Goal: Information Seeking & Learning: Check status

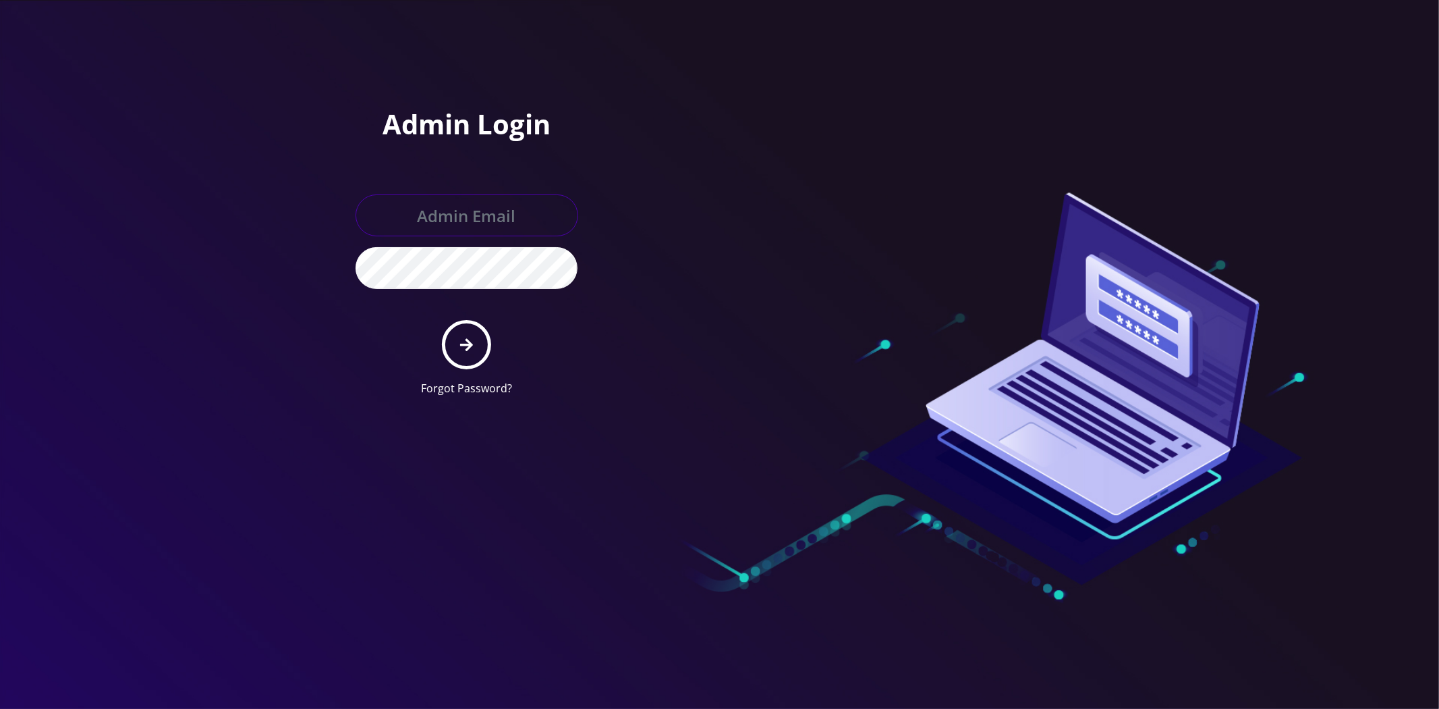
type input "[EMAIL_ADDRESS][DOMAIN_NAME]"
click at [472, 352] on button "submit" at bounding box center [466, 344] width 49 height 49
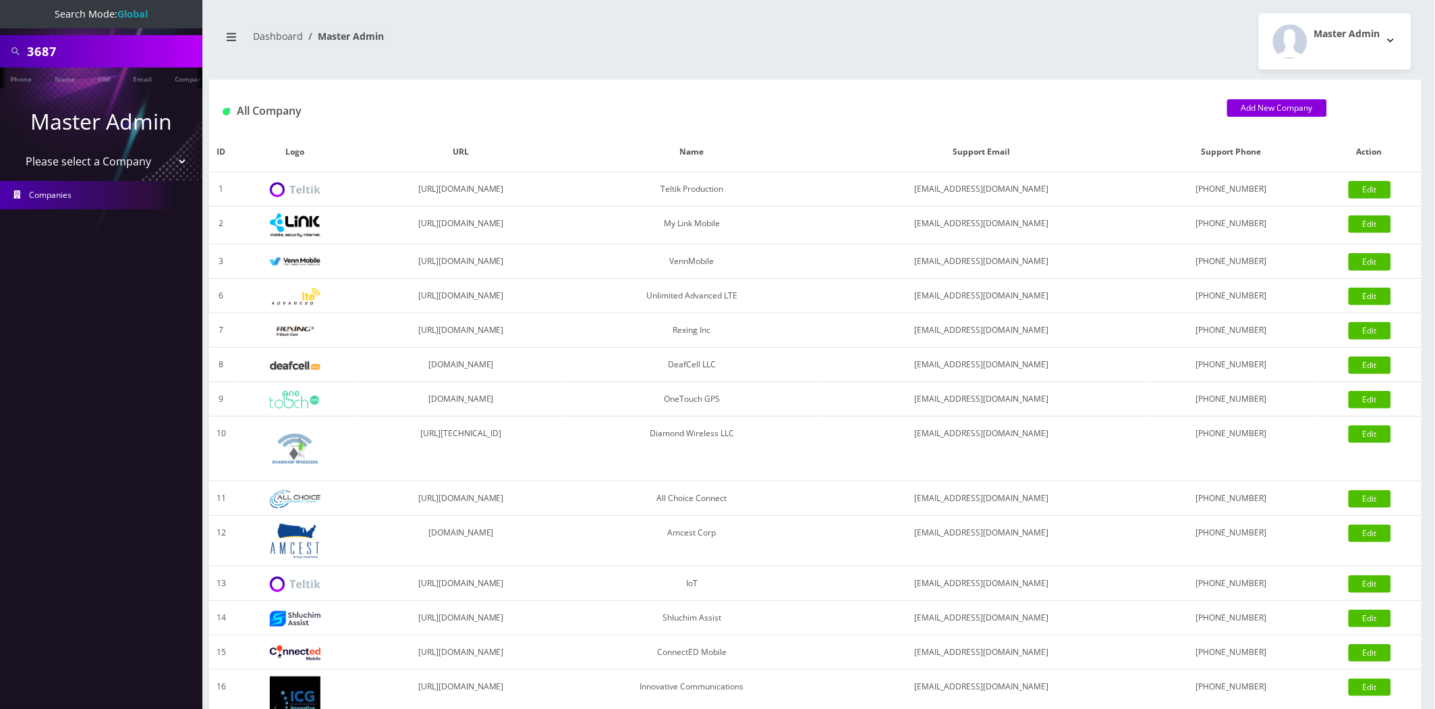
click at [108, 49] on input "3687" at bounding box center [113, 51] width 172 height 26
paste input "8901240497128471652"
type input "8901240497128471652"
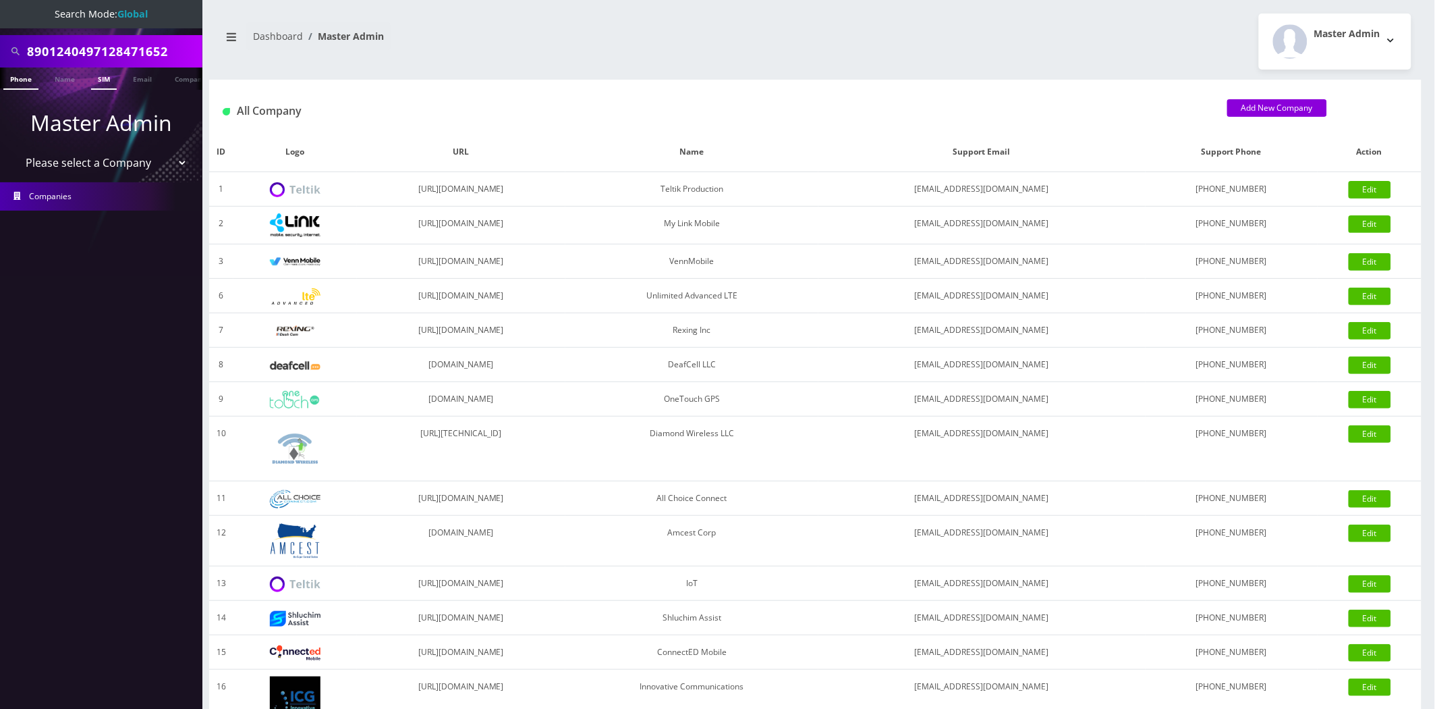
click at [107, 78] on link "SIM" at bounding box center [104, 78] width 26 height 22
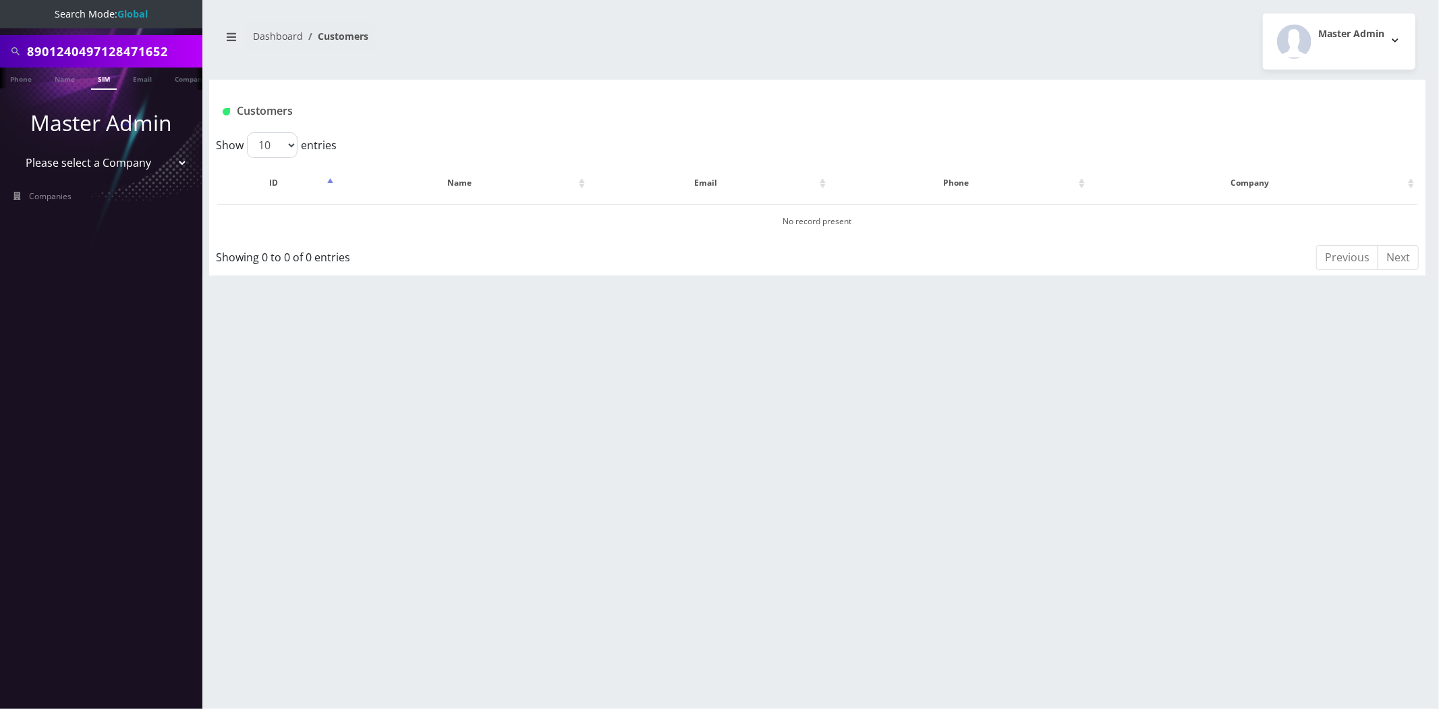
click at [29, 46] on input "8901240497128471652" at bounding box center [113, 51] width 172 height 26
click at [197, 49] on div "8901240497128471652" at bounding box center [101, 51] width 202 height 32
click at [180, 53] on input "8901240497128471652" at bounding box center [113, 51] width 172 height 26
click at [102, 73] on link "SIM" at bounding box center [104, 78] width 26 height 22
click at [109, 46] on input "8901240497128471652" at bounding box center [113, 51] width 172 height 26
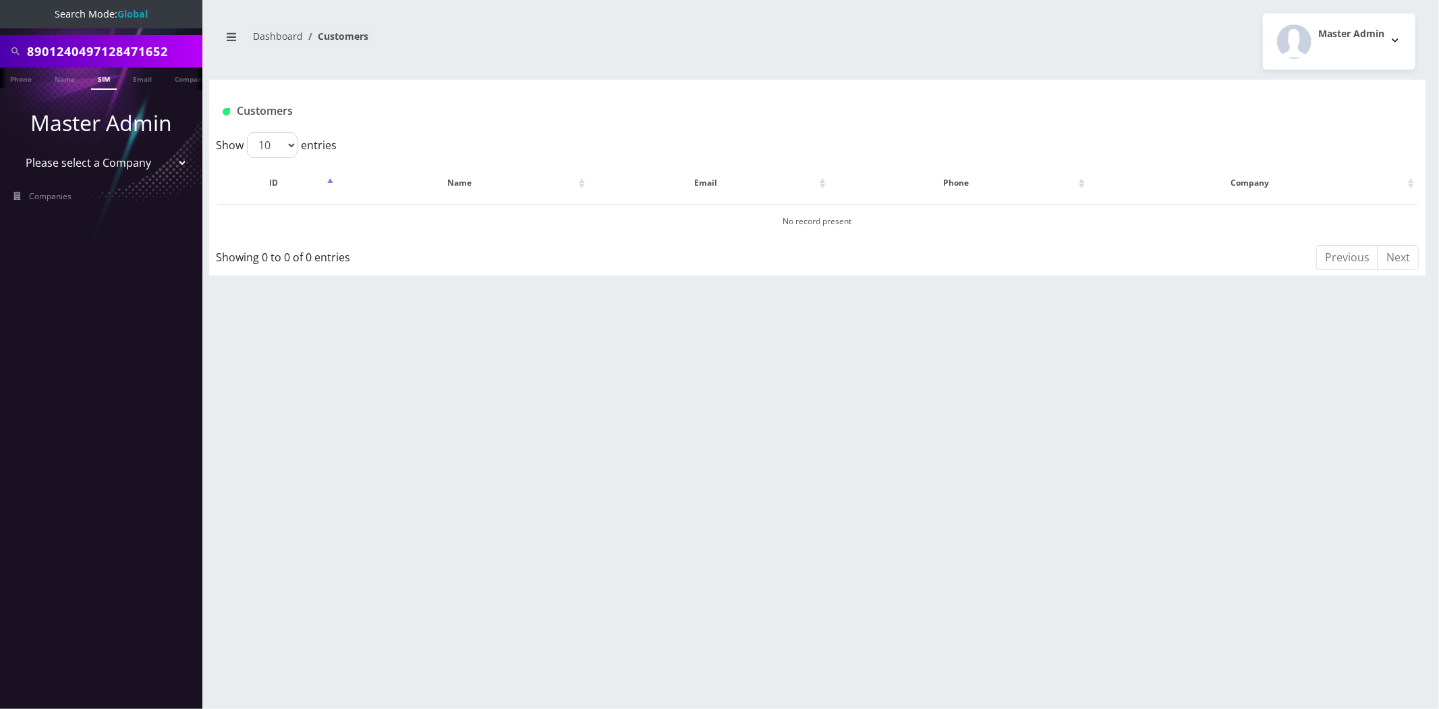
click at [109, 46] on input "8901240497128471652" at bounding box center [113, 51] width 172 height 26
paste input "574-252-1380"
click at [49, 51] on input "[PHONE_NUMBER]" at bounding box center [113, 51] width 172 height 26
click at [77, 45] on input "574252-1380" at bounding box center [113, 51] width 172 height 26
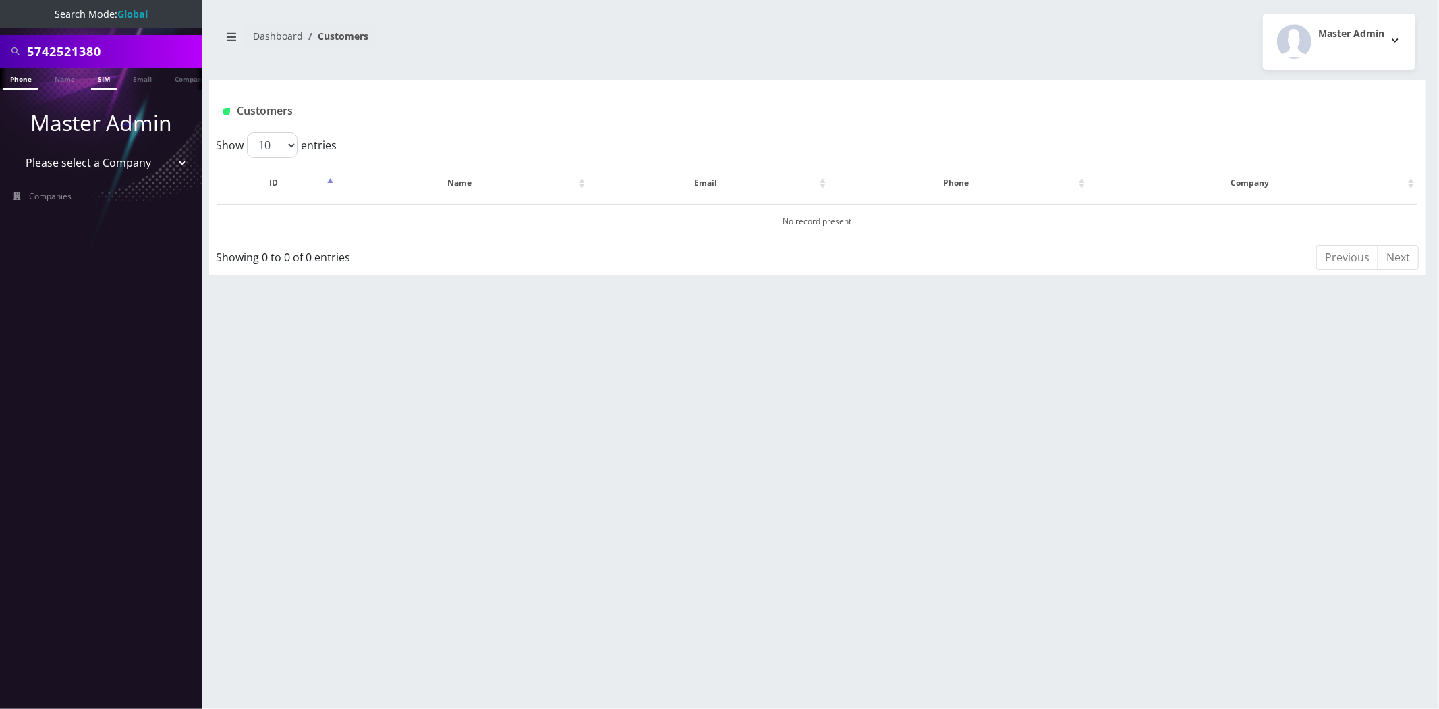
type input "5742521380"
click at [18, 79] on link "Phone" at bounding box center [20, 78] width 35 height 22
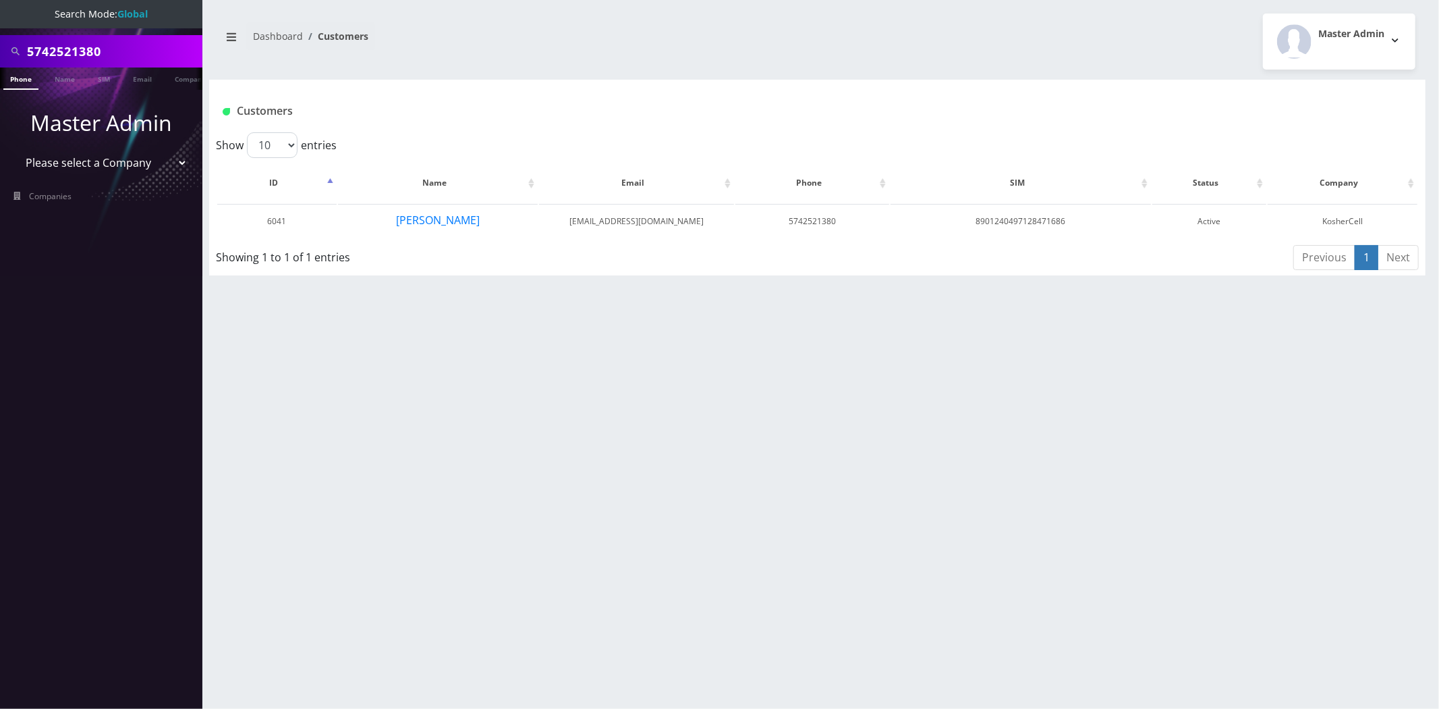
click at [113, 54] on input "5742521380" at bounding box center [113, 51] width 172 height 26
click at [1022, 223] on td "8901240497128471686" at bounding box center [1021, 221] width 261 height 34
copy td "8901240497128471686"
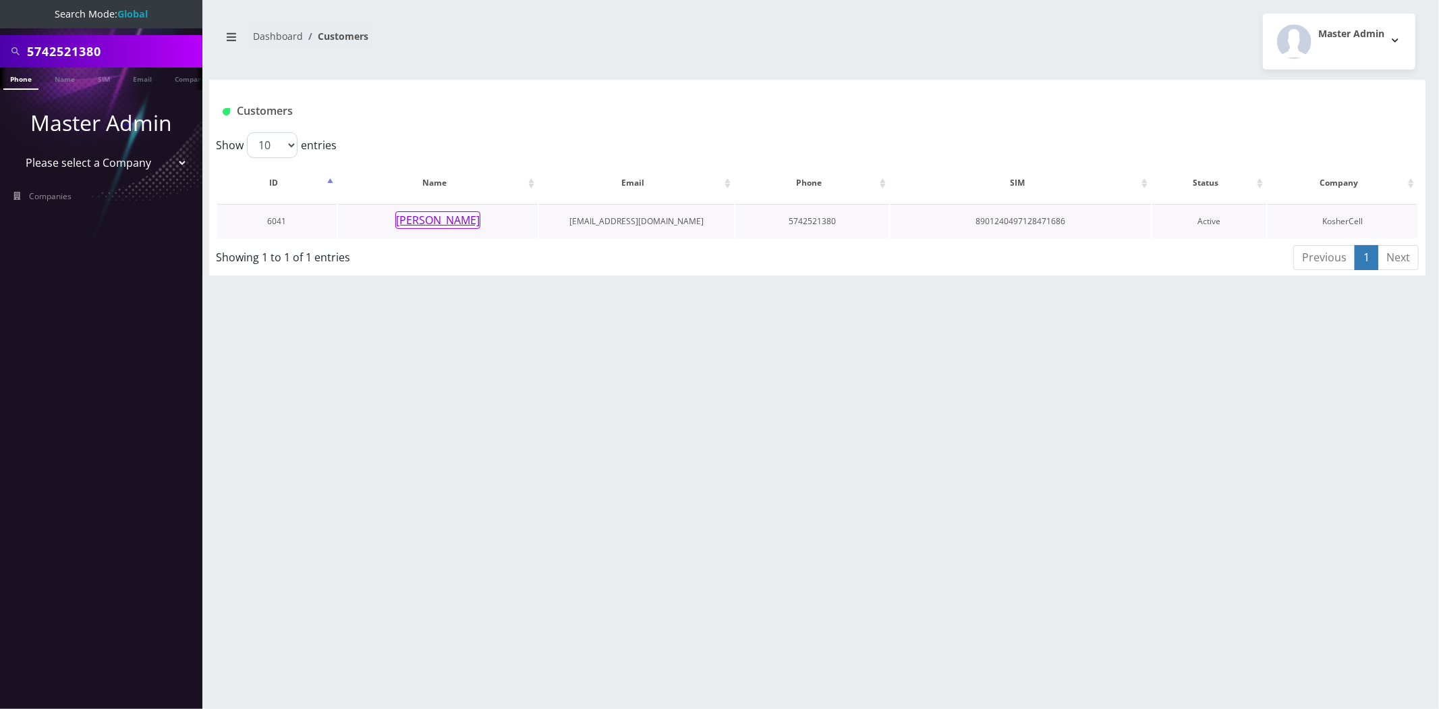
drag, startPoint x: 427, startPoint y: 210, endPoint x: 432, endPoint y: 219, distance: 10.9
click at [427, 210] on td "[PERSON_NAME]" at bounding box center [438, 221] width 200 height 34
click at [432, 221] on button "[PERSON_NAME]" at bounding box center [437, 220] width 85 height 18
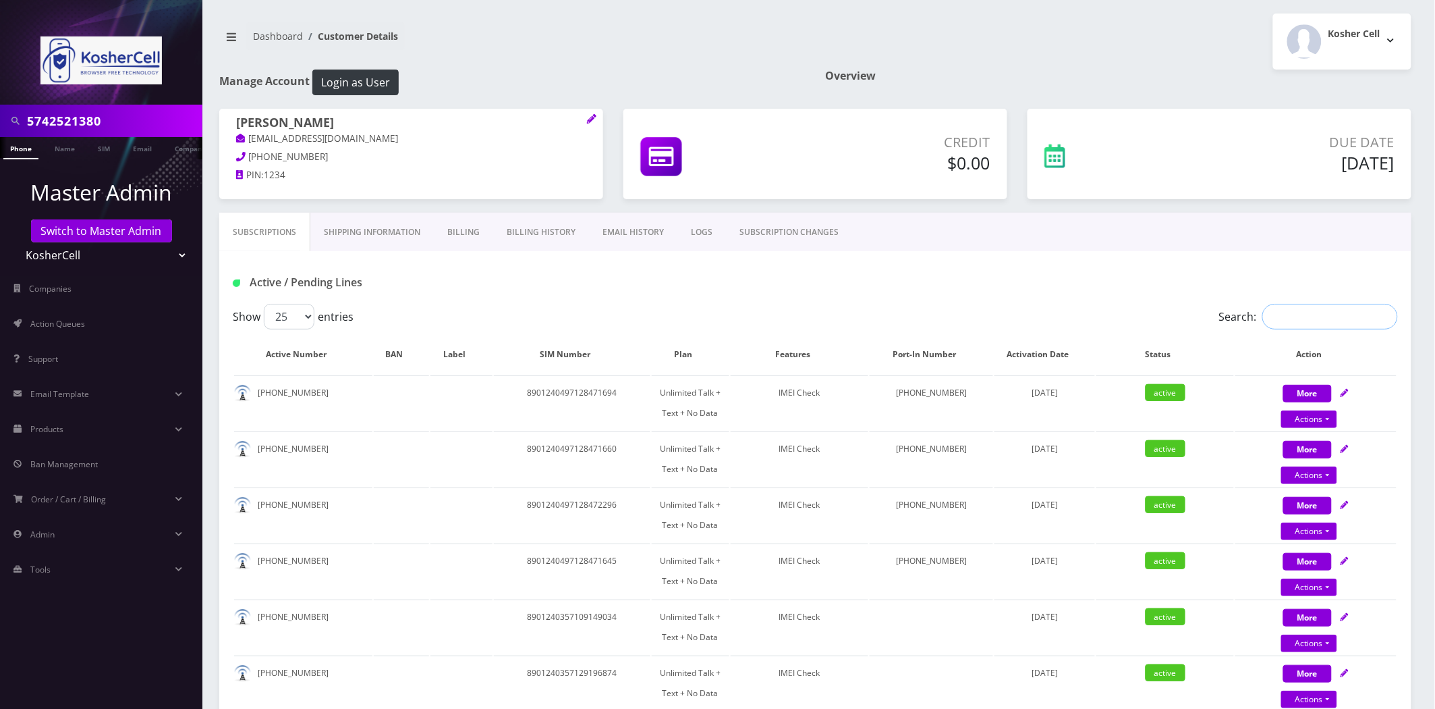
click at [1333, 320] on input "Search:" at bounding box center [1331, 317] width 136 height 26
paste input "8901240497128471686"
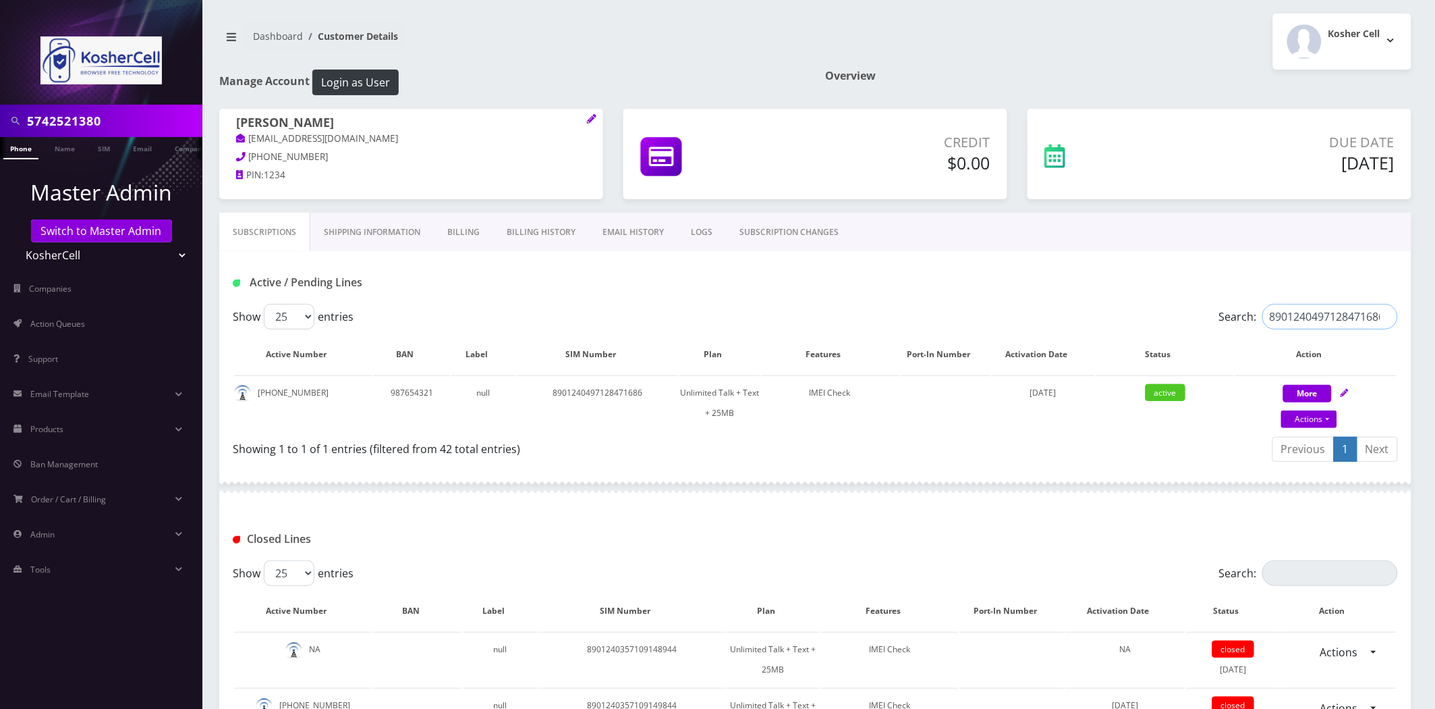
type input "8901240497128471686"
click at [1294, 422] on link "Actions" at bounding box center [1310, 419] width 56 height 18
select select "244"
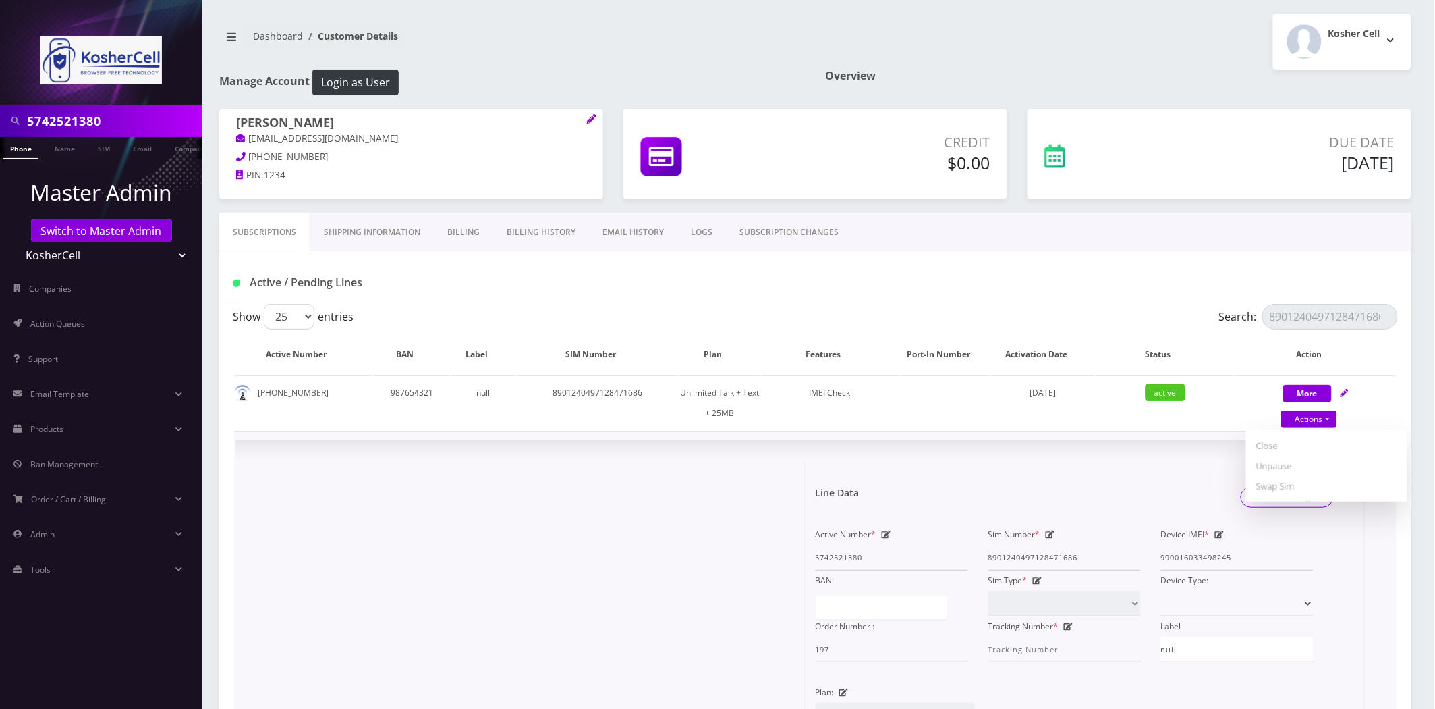
click at [1134, 435] on td "× Line Data Save Changes Active Number * 5742521380 Sim Number * 89012404971284…" at bounding box center [815, 689] width 1163 height 516
click at [385, 593] on div at bounding box center [526, 690] width 560 height 458
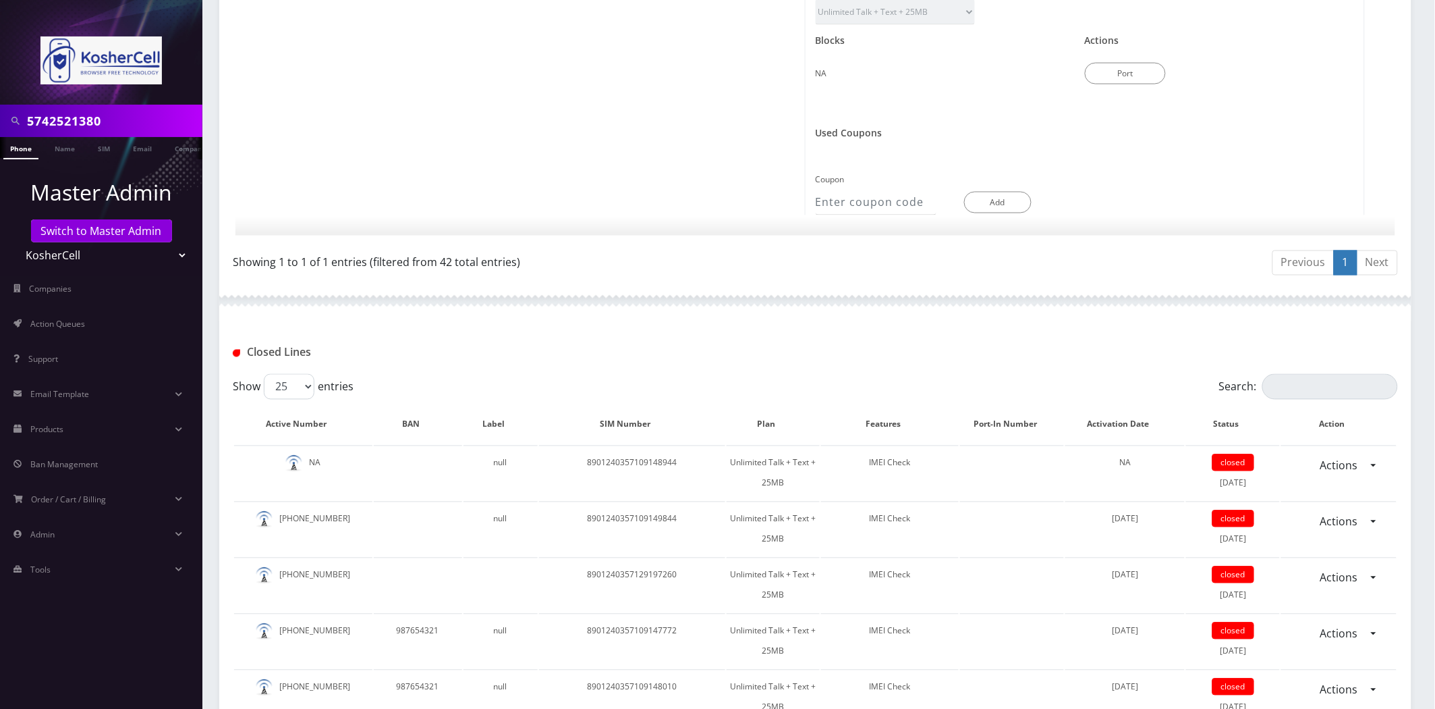
scroll to position [1067, 0]
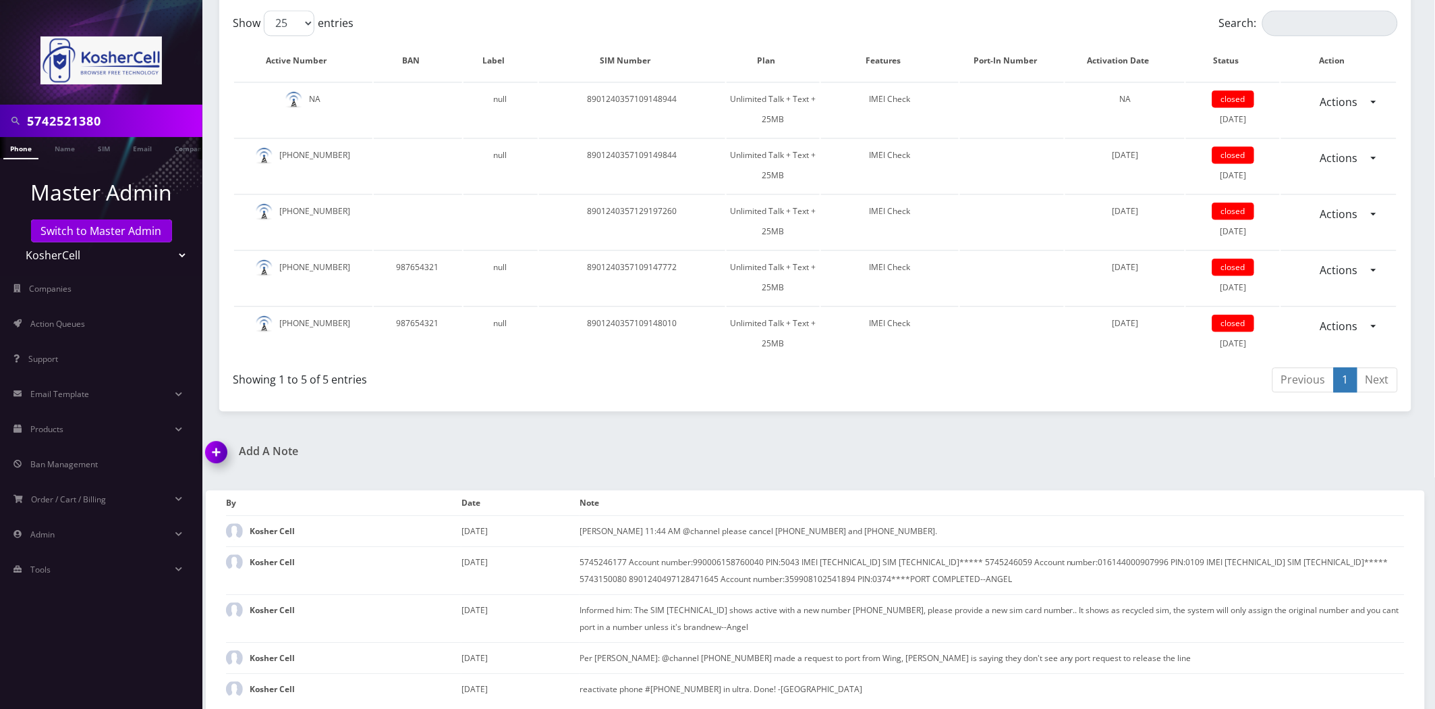
click at [111, 112] on input "5742521380" at bounding box center [113, 121] width 172 height 26
drag, startPoint x: 138, startPoint y: 244, endPoint x: 138, endPoint y: 232, distance: 12.2
click at [138, 244] on select "Teltik Production My Link Mobile VennMobile Unlimited Advanced LTE Rexing Inc D…" at bounding box center [102, 255] width 172 height 26
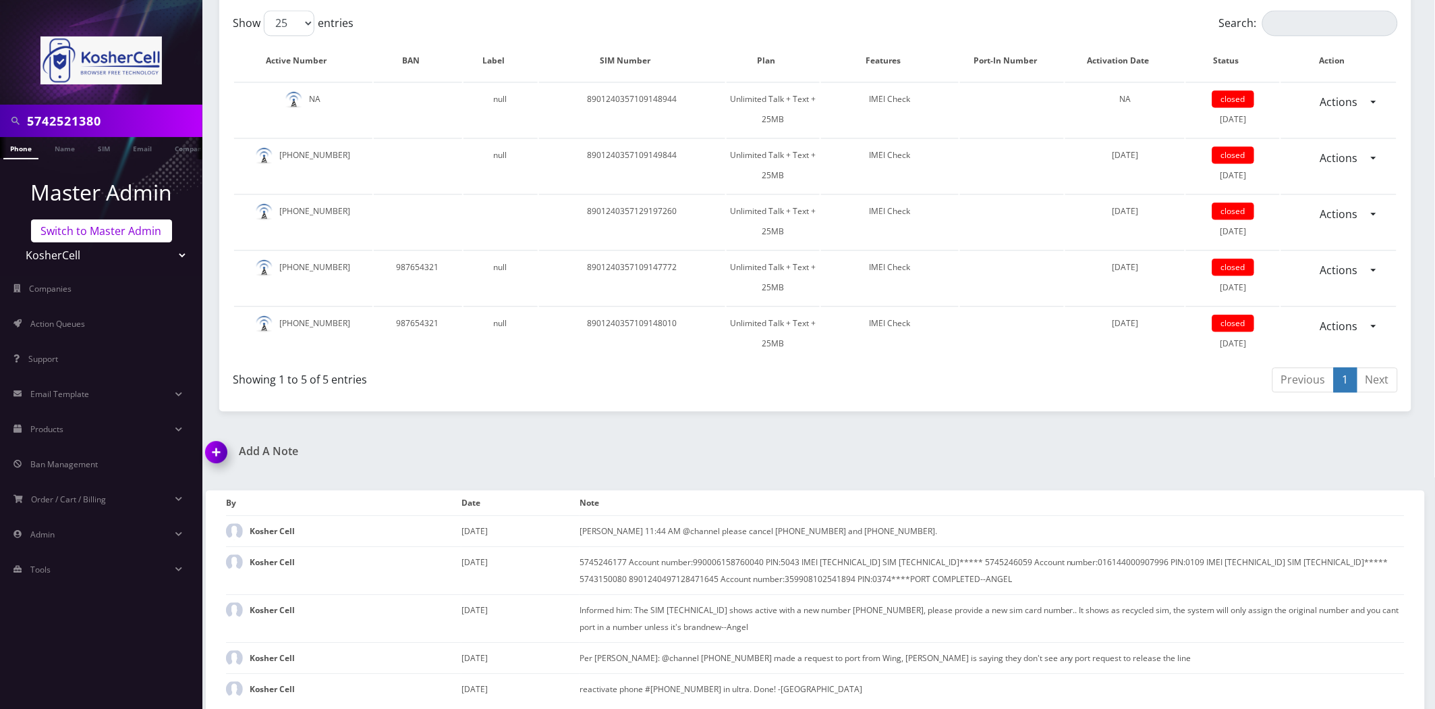
click at [138, 231] on link "Switch to Master Admin" at bounding box center [101, 230] width 141 height 23
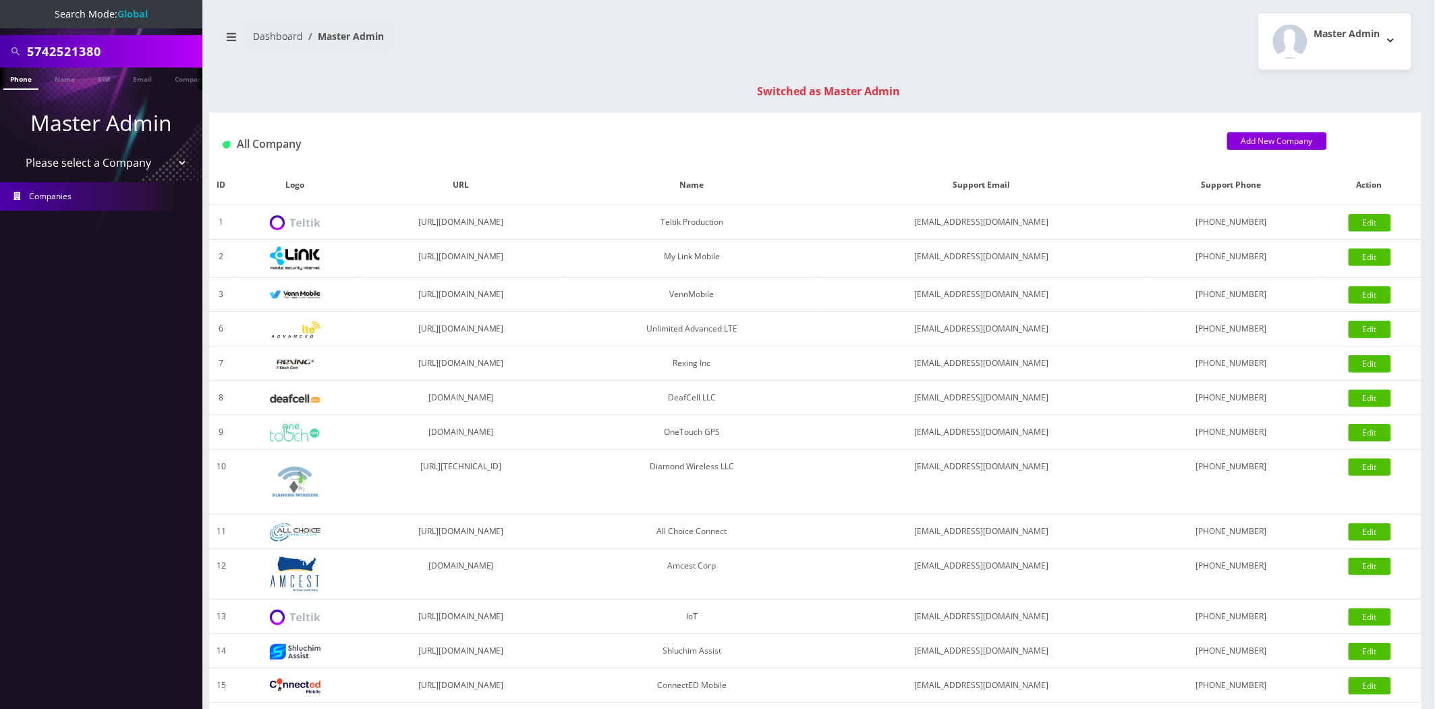
click at [86, 47] on input "5742521380" at bounding box center [113, 51] width 172 height 26
paste input "8901240497128471652"
type input "8901240497128471652"
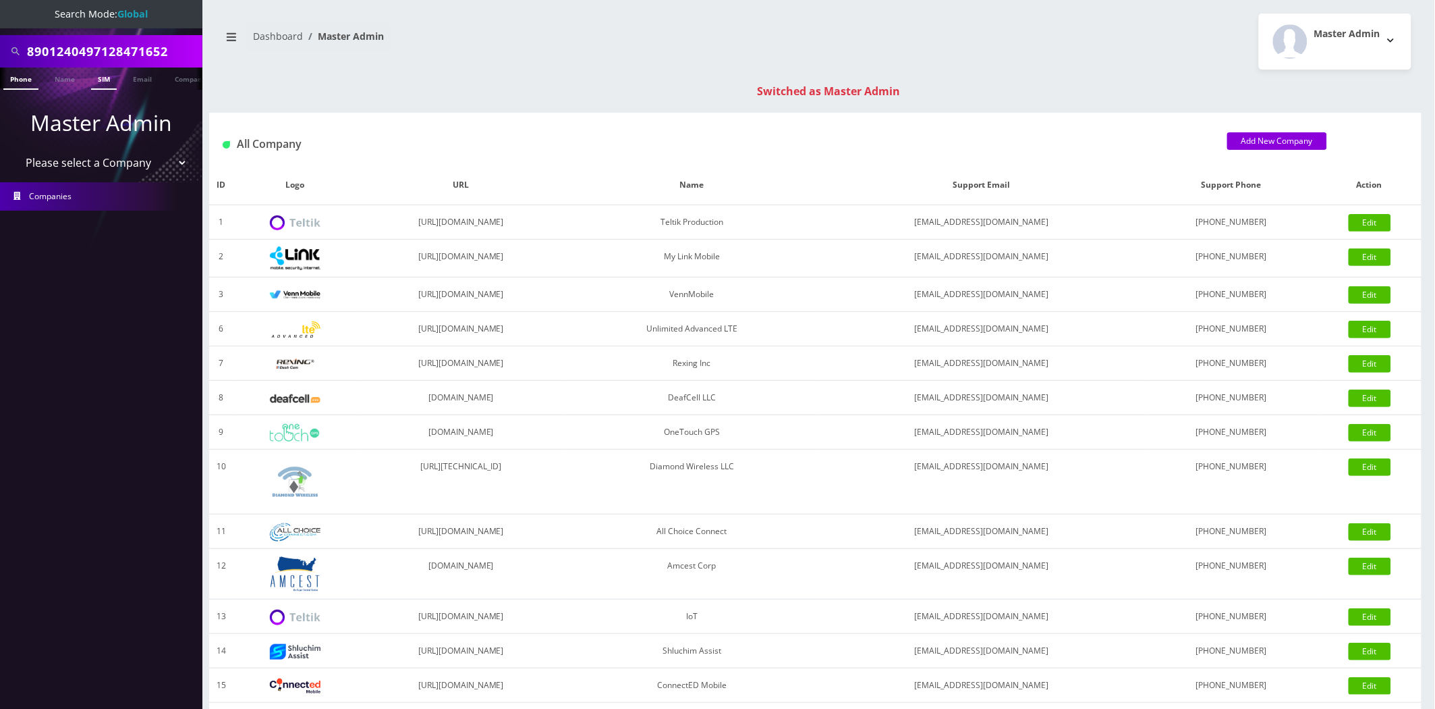
click at [111, 84] on link "SIM" at bounding box center [104, 78] width 26 height 22
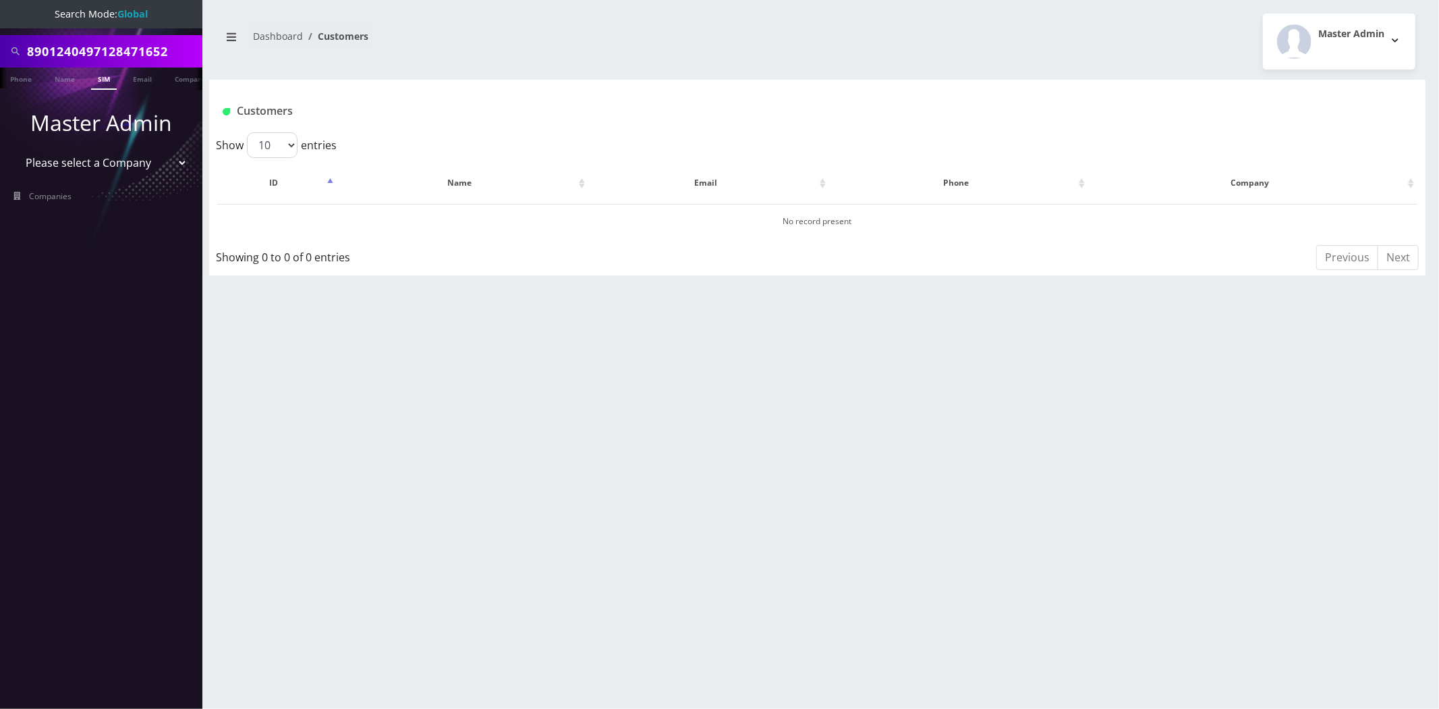
click at [140, 273] on nav "Search Mode: Global 8901240497128471652 Phone Name SIM Email Company Customer M…" at bounding box center [101, 354] width 202 height 709
click at [65, 45] on input "8901240497128471652" at bounding box center [113, 51] width 172 height 26
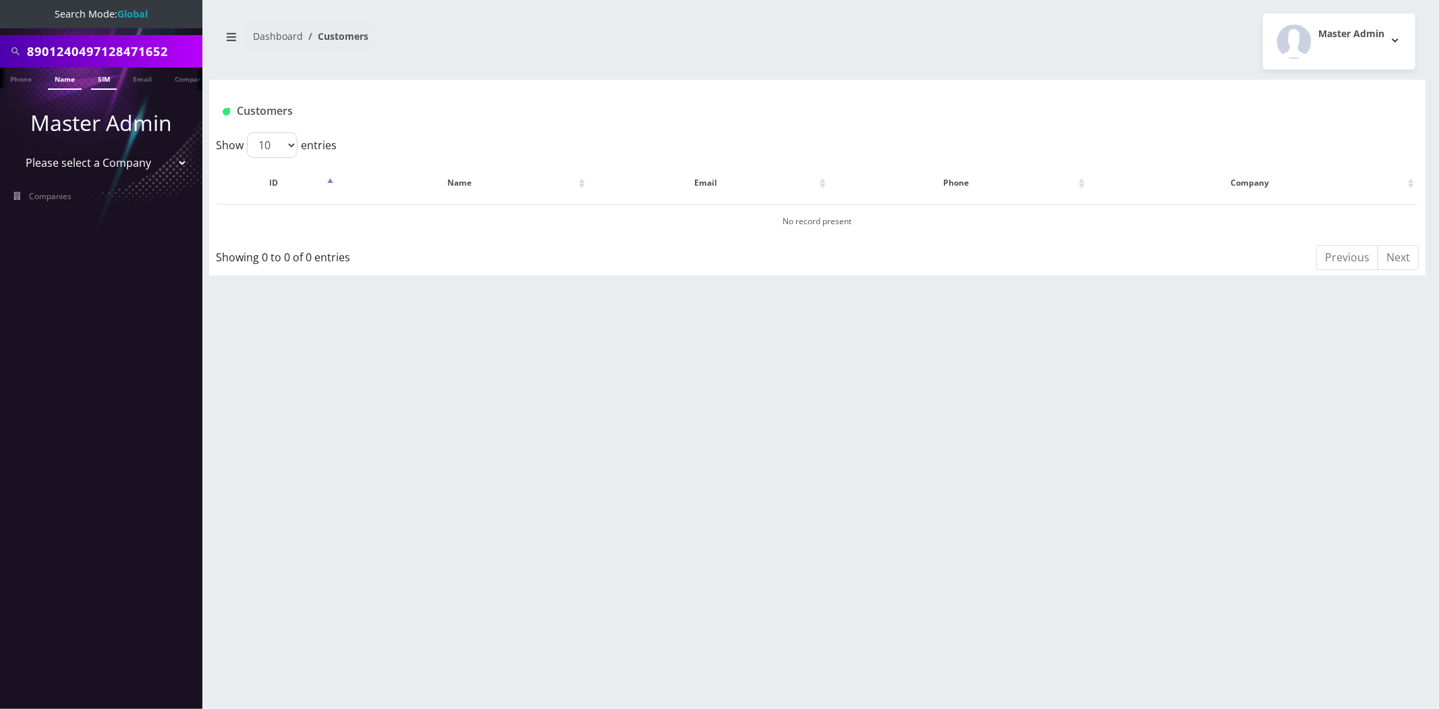
paste input "[PERSON_NAME]"
type input "[PERSON_NAME]"
click at [66, 78] on link "Name" at bounding box center [65, 78] width 34 height 22
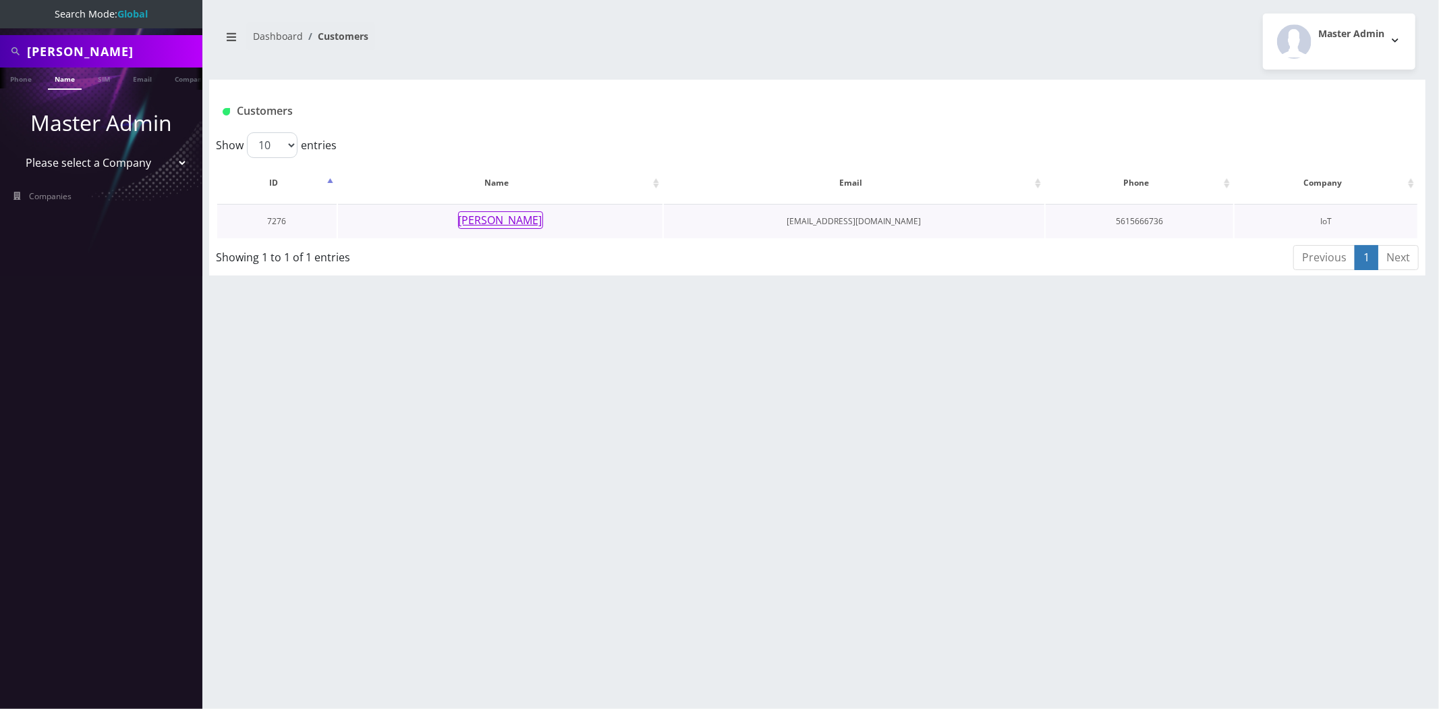
click at [514, 219] on button "[PERSON_NAME]" at bounding box center [500, 220] width 85 height 18
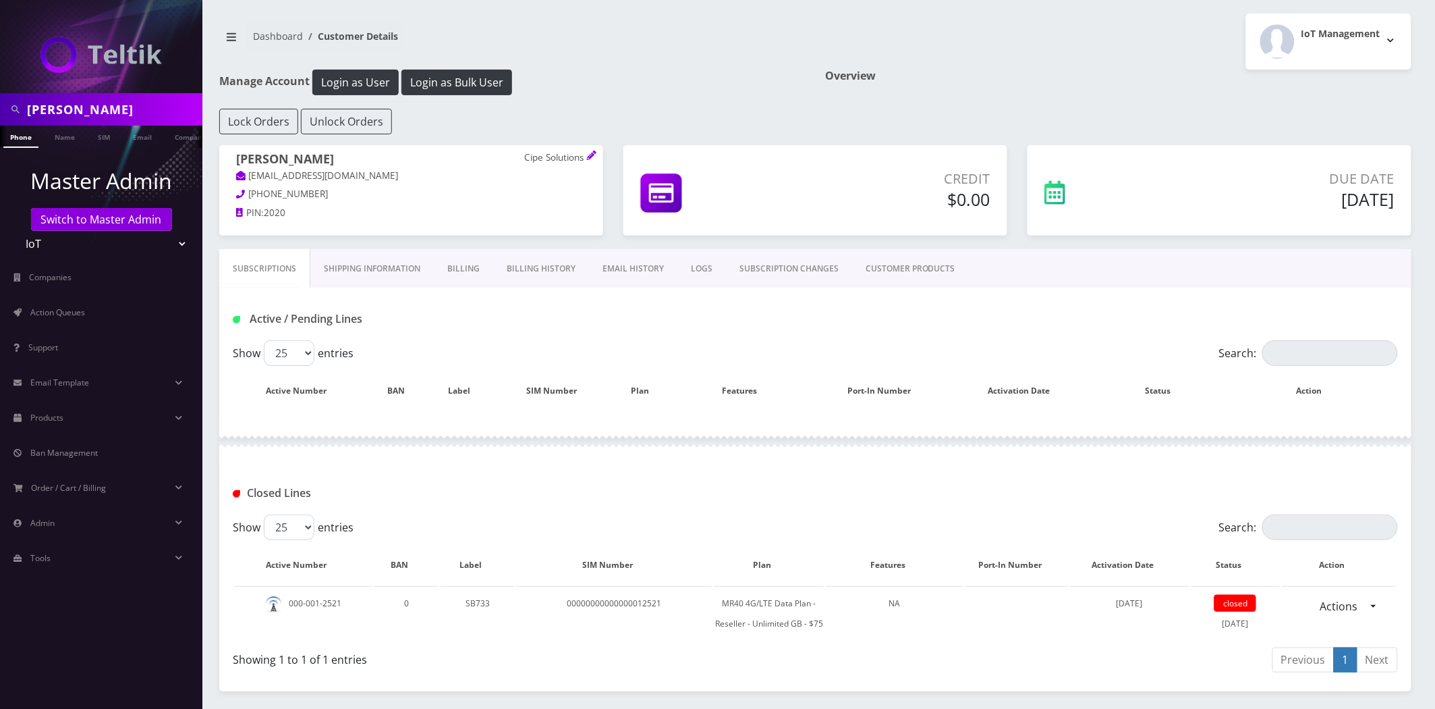
click at [542, 272] on link "Billing History" at bounding box center [541, 268] width 96 height 39
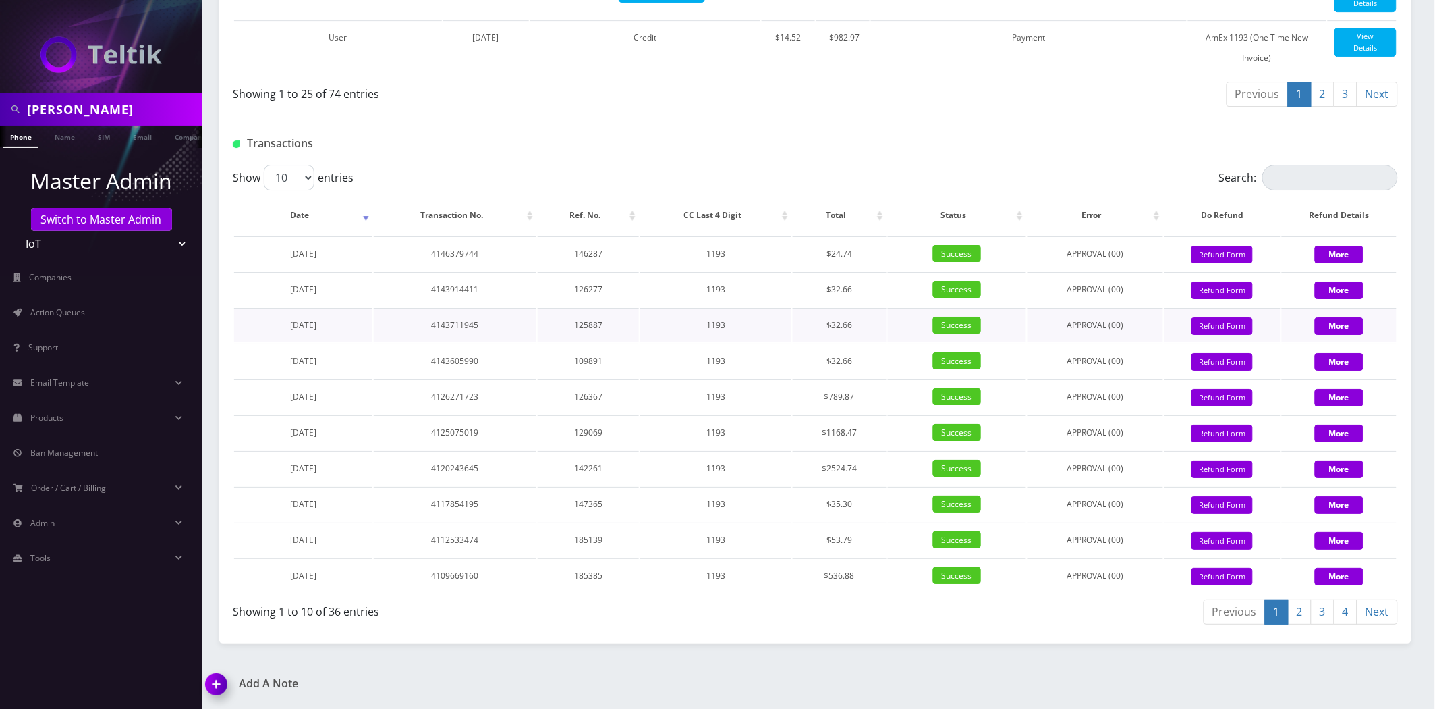
scroll to position [1649, 0]
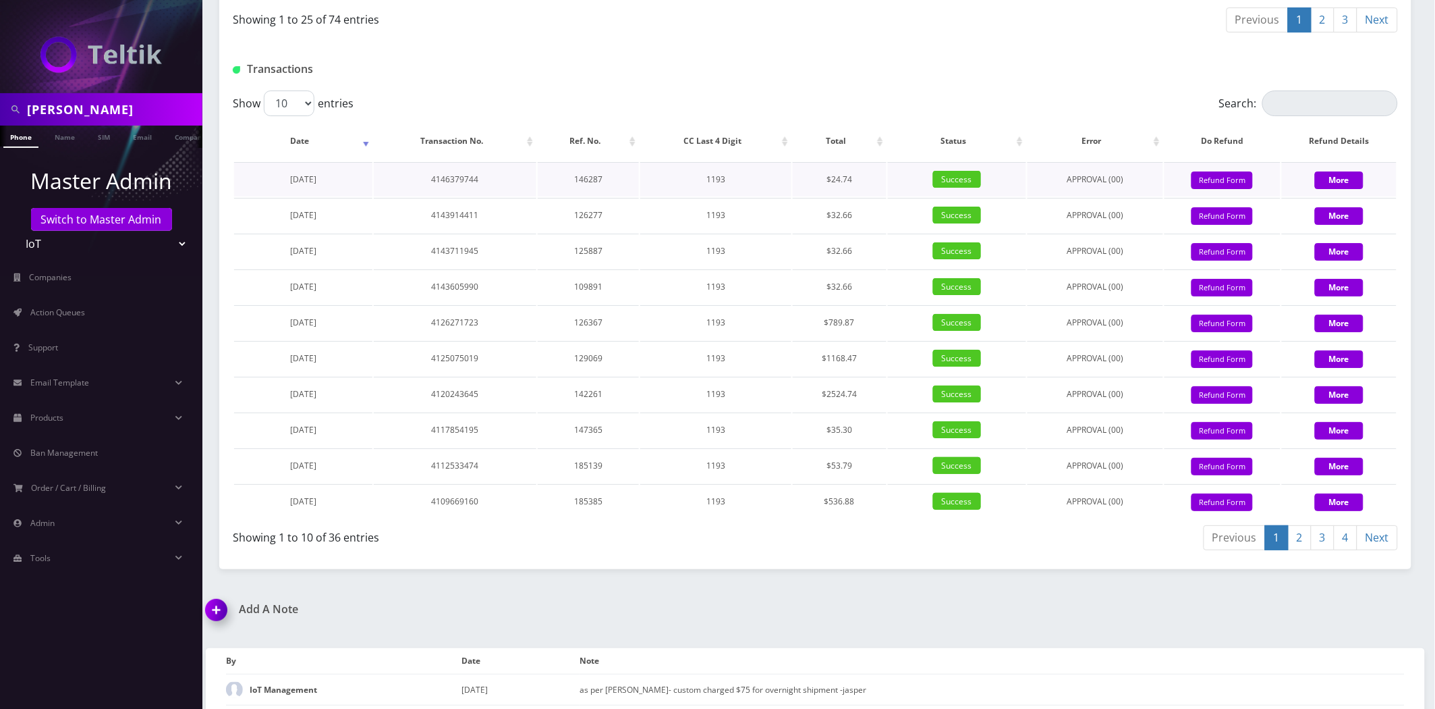
click at [716, 196] on td "1193" at bounding box center [715, 179] width 150 height 34
drag, startPoint x: 854, startPoint y: 208, endPoint x: 827, endPoint y: 213, distance: 26.7
click at [827, 196] on td "$24.74" at bounding box center [840, 179] width 94 height 34
copy td "$24.74"
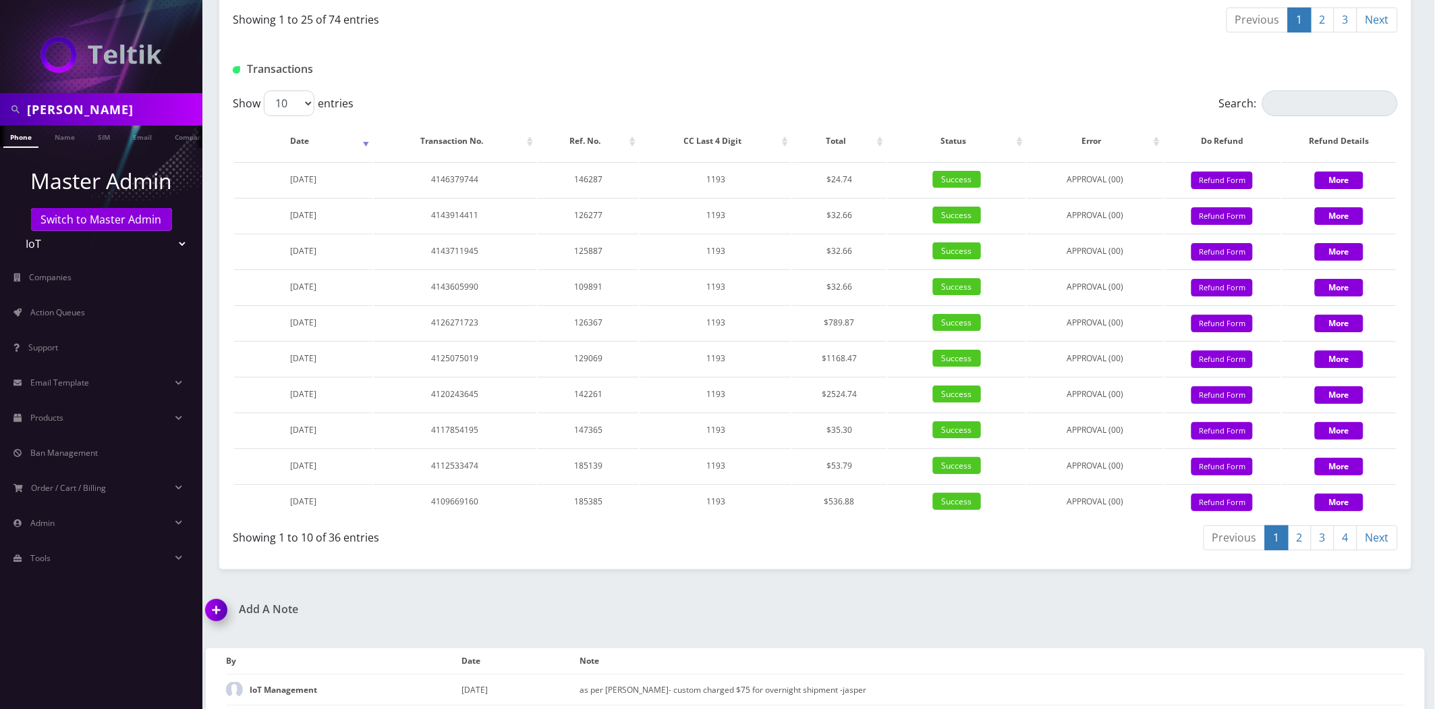
click at [119, 113] on input "[PERSON_NAME]" at bounding box center [113, 110] width 172 height 26
click at [120, 115] on input "[PERSON_NAME]" at bounding box center [113, 110] width 172 height 26
paste input "[PERSON_NAME]"
type input "[PERSON_NAME]"
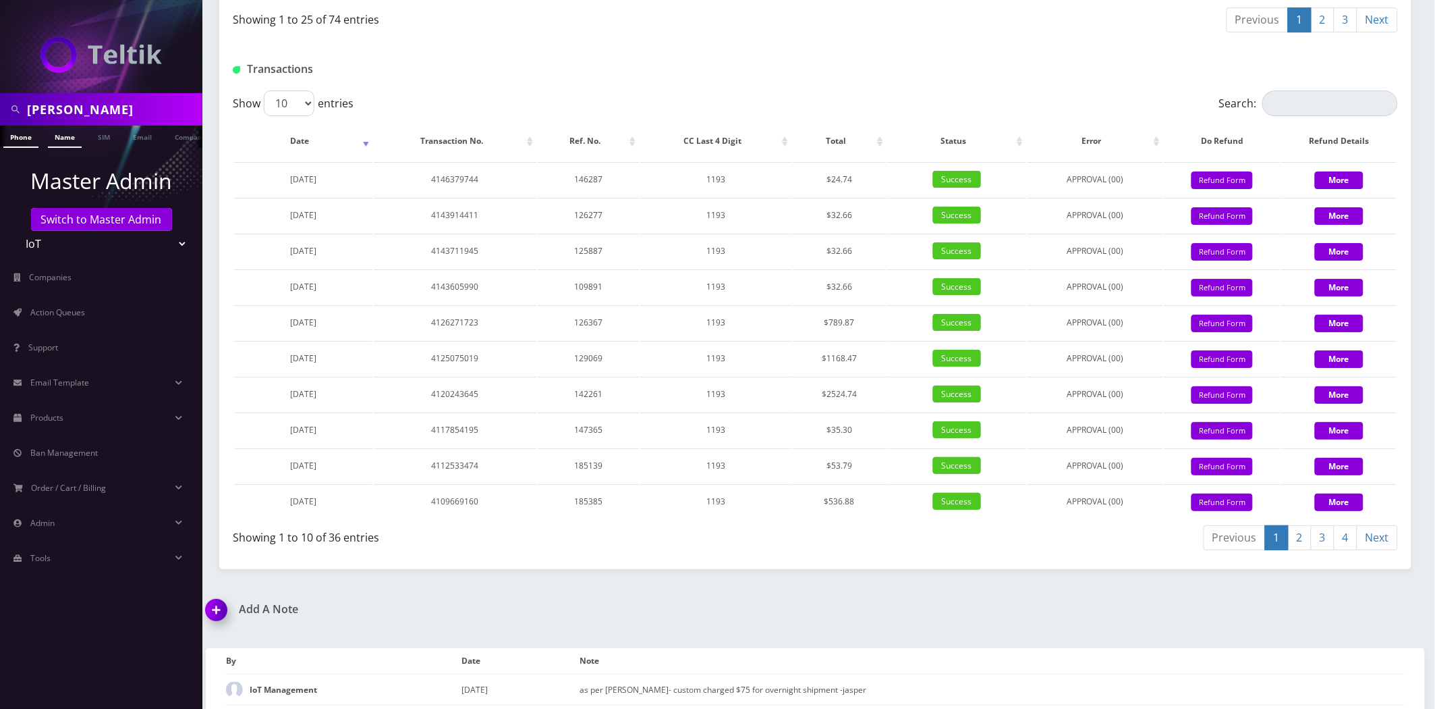
click at [48, 143] on link "Name" at bounding box center [65, 137] width 34 height 22
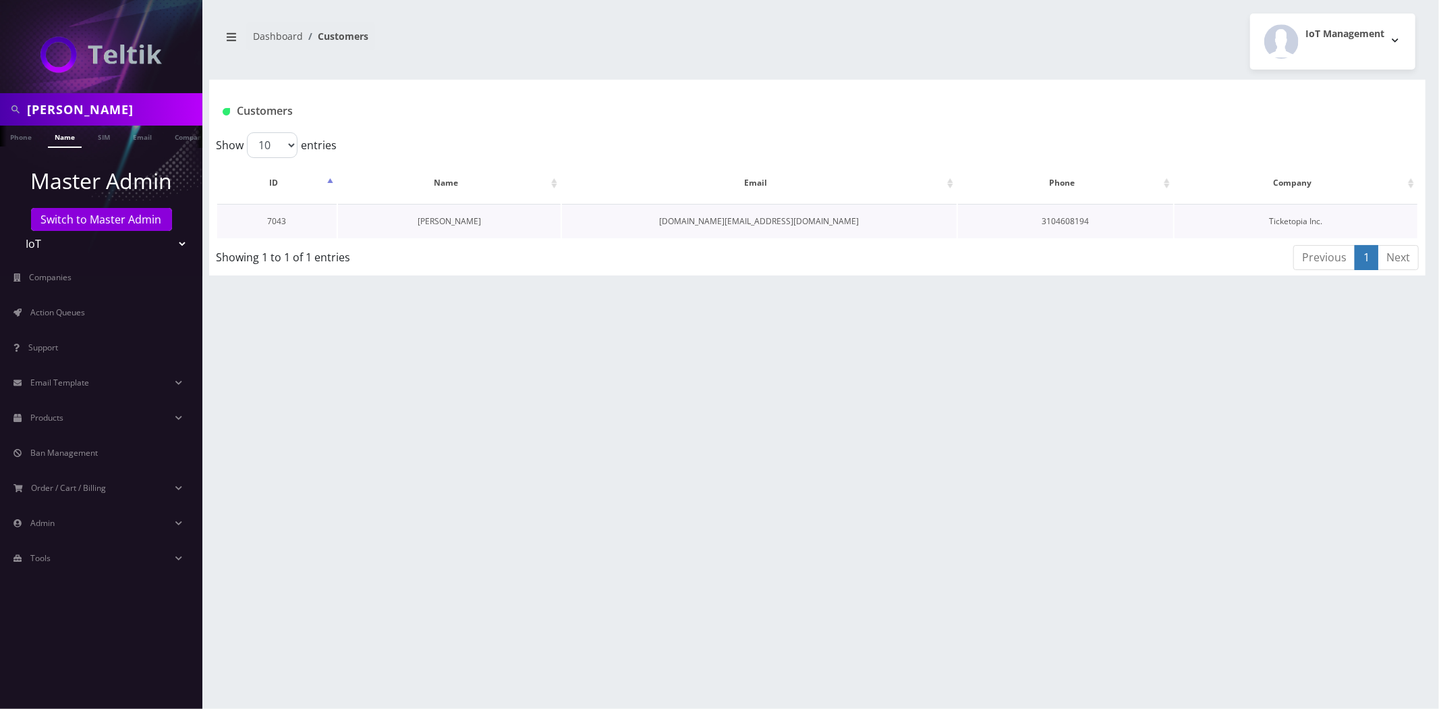
click at [458, 219] on link "[PERSON_NAME]" at bounding box center [449, 220] width 63 height 11
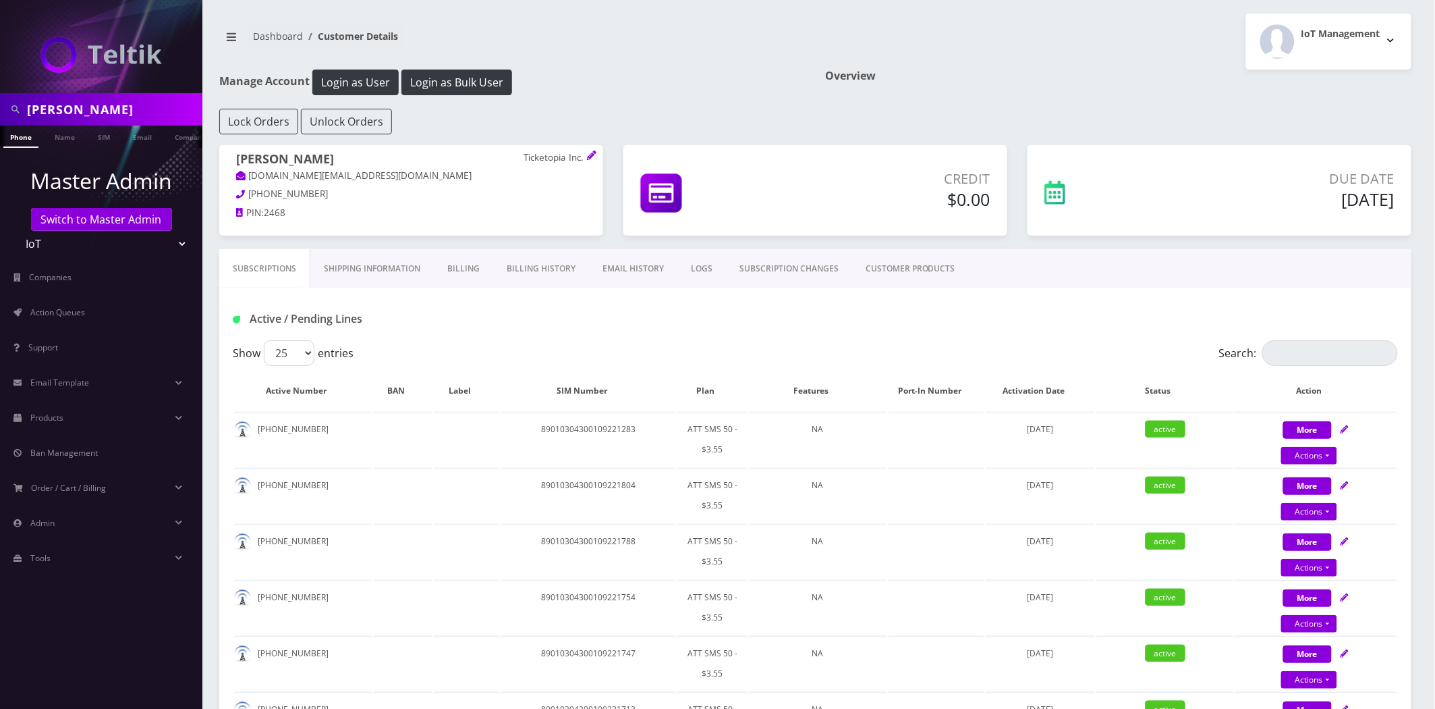
click at [574, 246] on div "Peter Mekari Ticketopia Inc. ticketopia.inc@gmail.com 310-460-8194 PIN: 2468" at bounding box center [411, 197] width 404 height 104
click at [565, 262] on link "Billing History" at bounding box center [541, 268] width 96 height 39
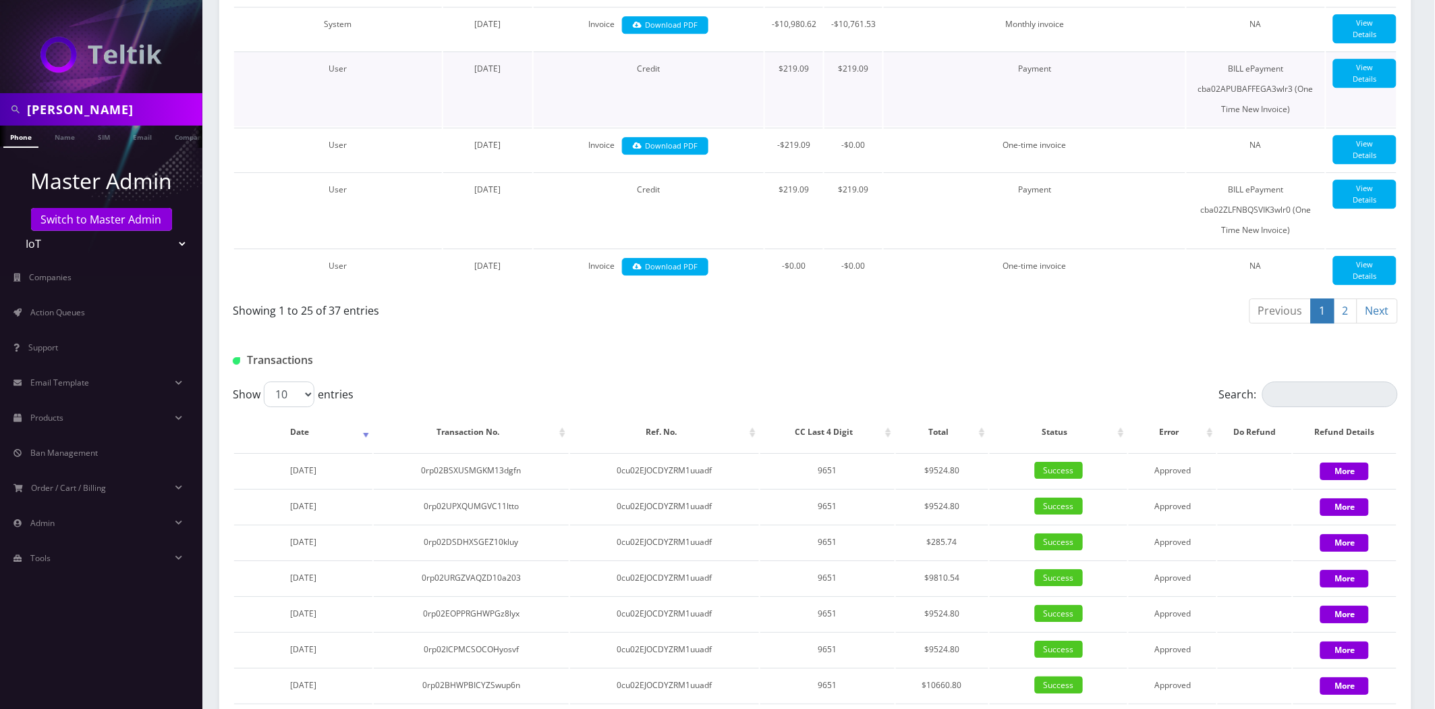
scroll to position [1747, 0]
